Goal: Complete application form: Complete application form

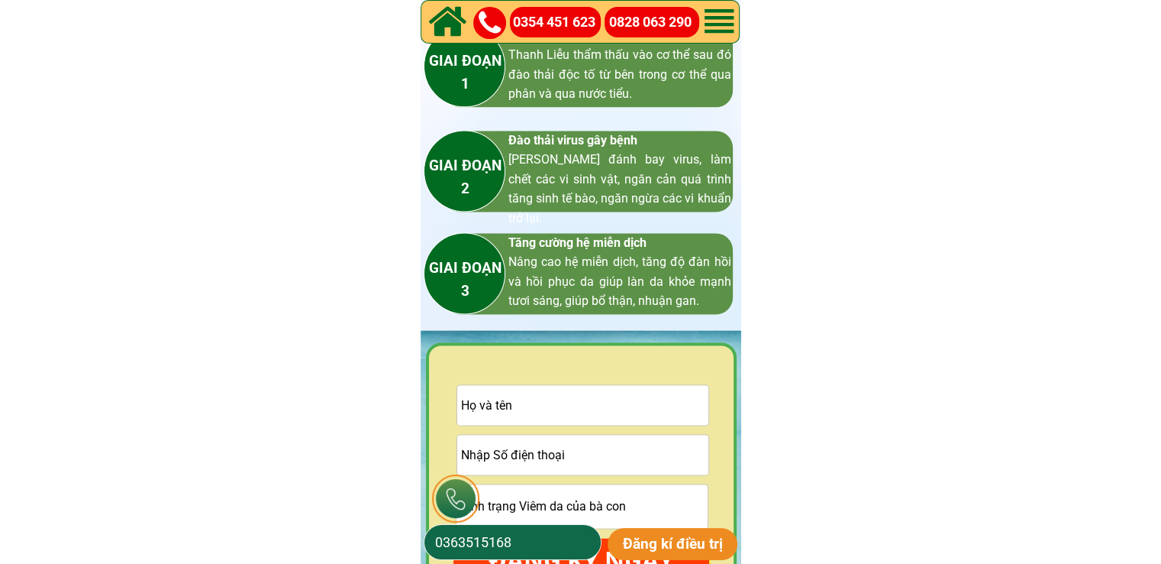
scroll to position [2291, 0]
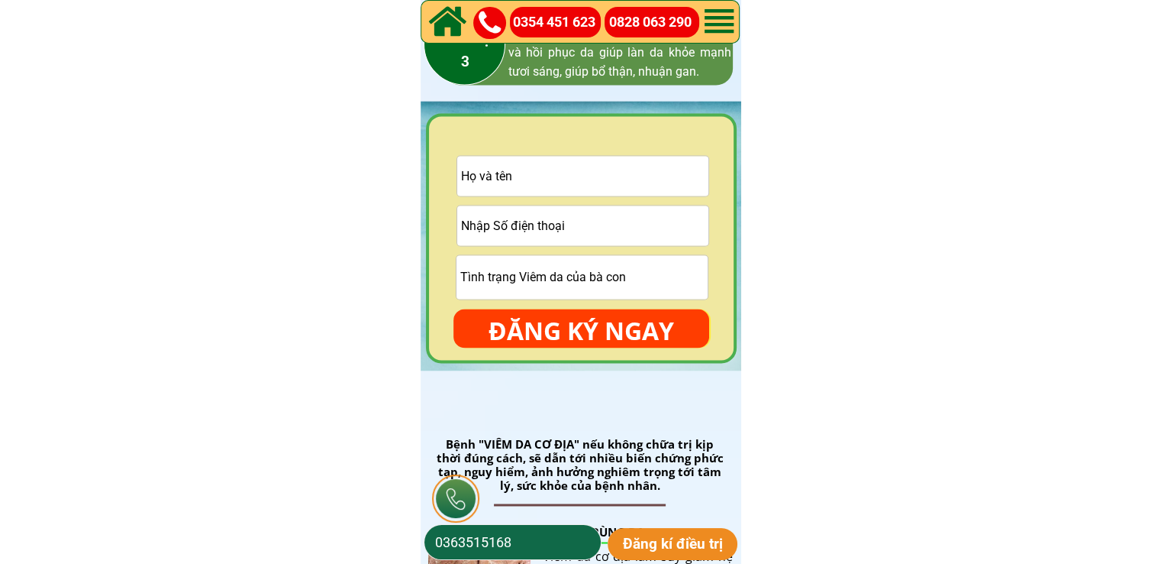
click at [627, 174] on input "text" at bounding box center [582, 176] width 251 height 40
paste input "Phùn ngọc vui"
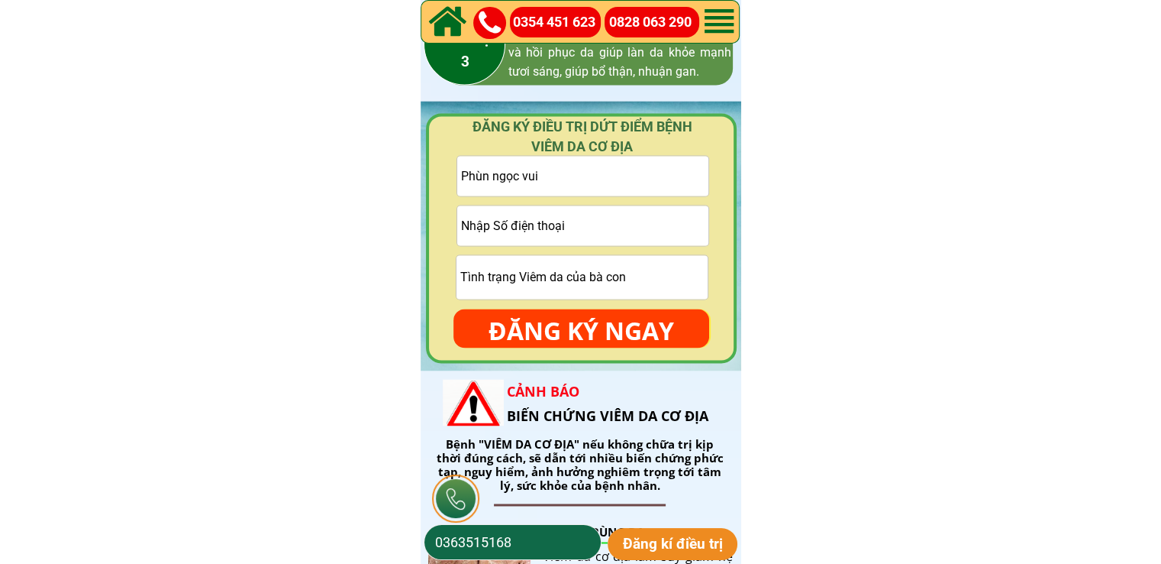
type input "Phùn ngọc vui"
click at [632, 230] on input "tel" at bounding box center [582, 225] width 251 height 40
paste input "0394646332"
type input "0394646332"
click at [632, 331] on p "ĐĂNG KÝ NGAY" at bounding box center [582, 330] width 256 height 44
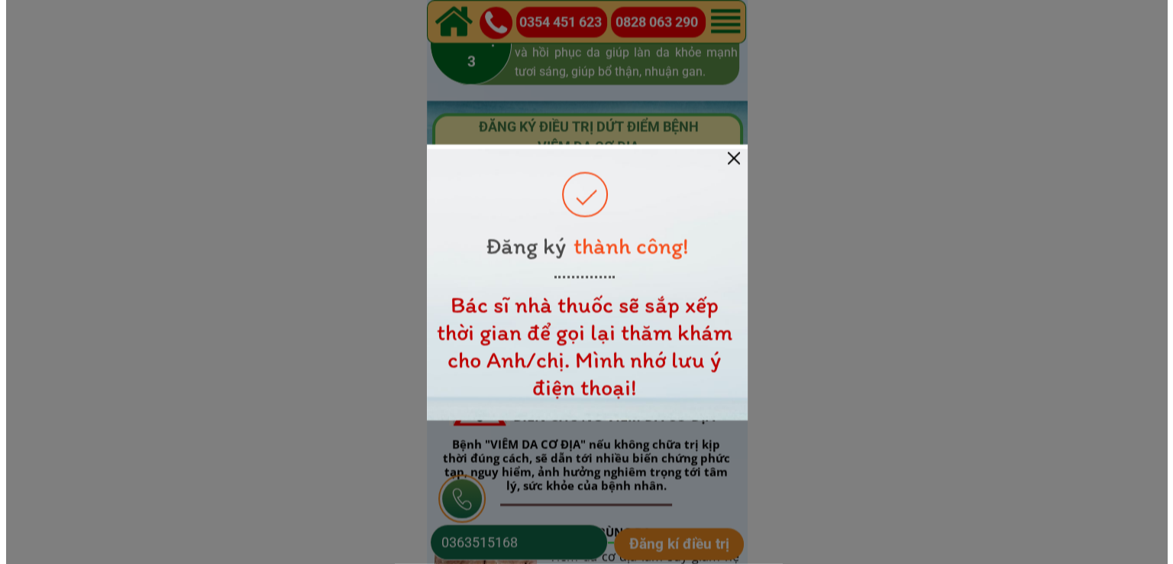
scroll to position [0, 0]
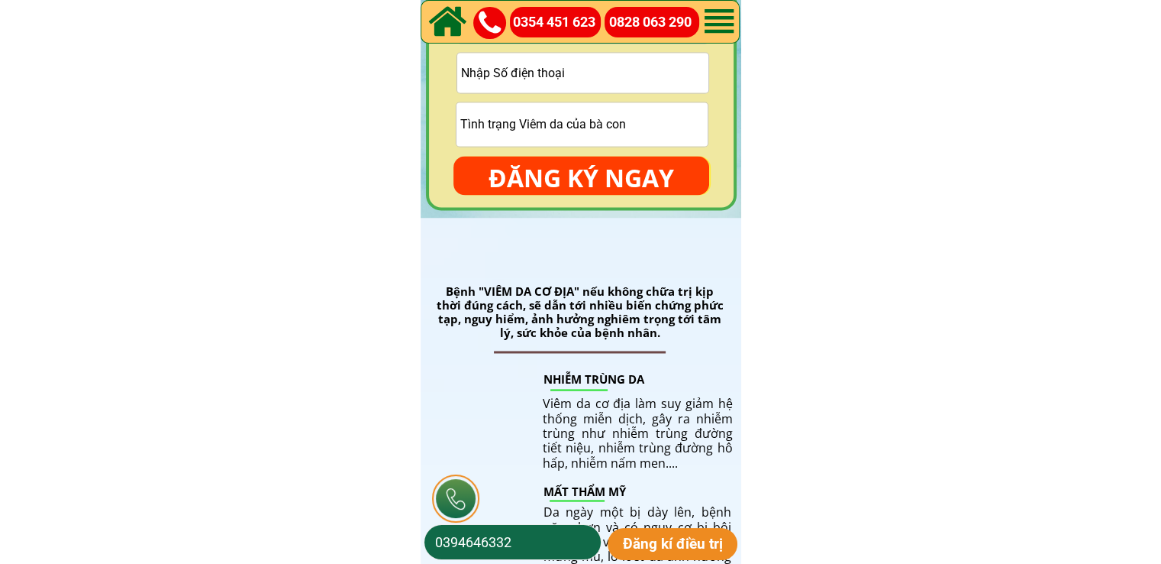
scroll to position [2367, 0]
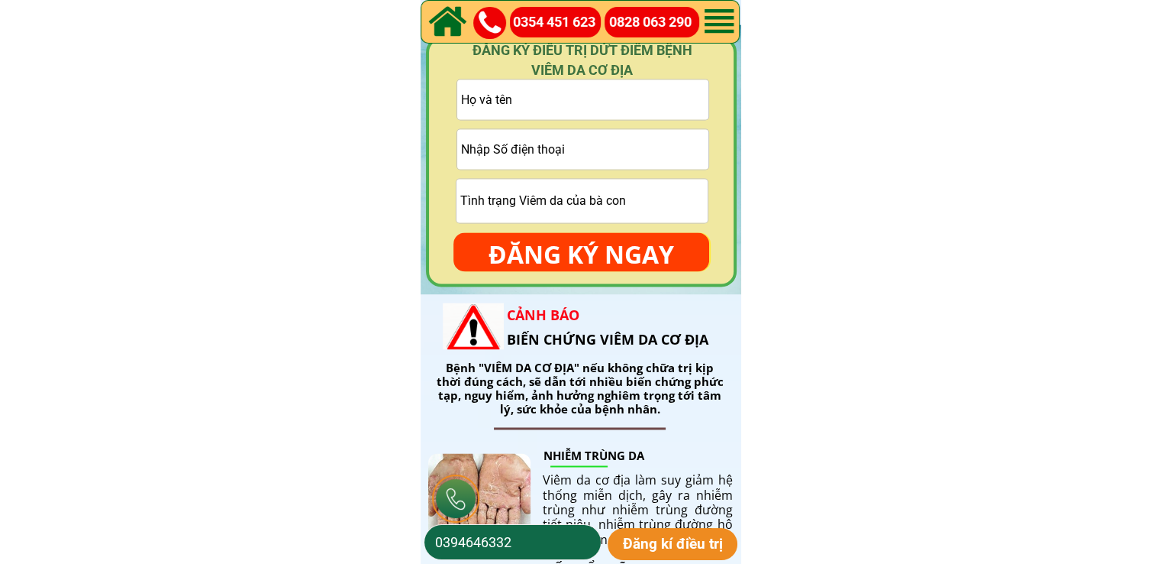
click at [603, 140] on input "tel" at bounding box center [582, 149] width 251 height 40
paste input "037996742121"
type input "037996742121"
drag, startPoint x: 504, startPoint y: 555, endPoint x: 518, endPoint y: 541, distance: 19.4
click at [507, 551] on input "0394646332" at bounding box center [512, 542] width 163 height 34
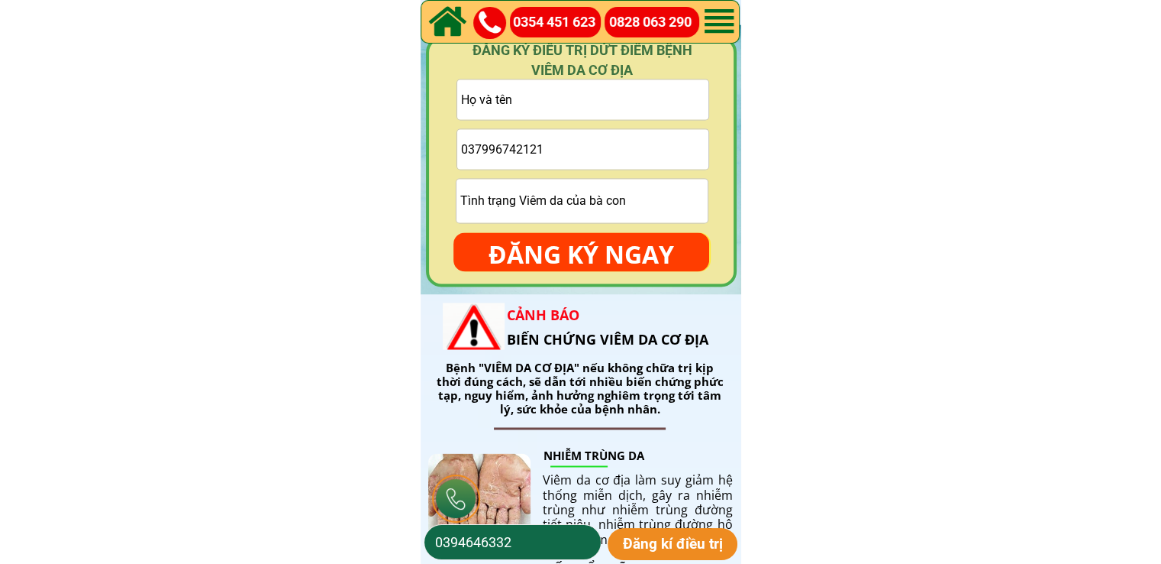
click at [518, 541] on input "0394646332" at bounding box center [512, 542] width 163 height 34
paste input "7996742121"
type input "03799674212"
click at [654, 544] on p "Đăng kí điều trị" at bounding box center [673, 544] width 131 height 32
